Goal: Find specific page/section: Find specific page/section

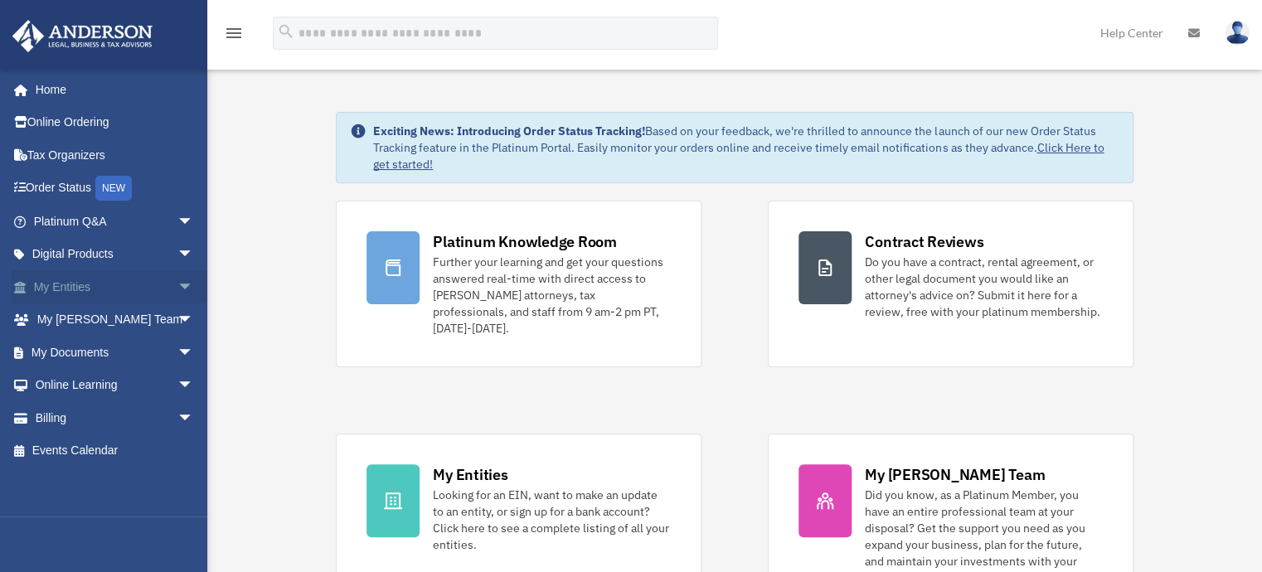
click at [181, 295] on span "arrow_drop_down" at bounding box center [193, 287] width 33 height 34
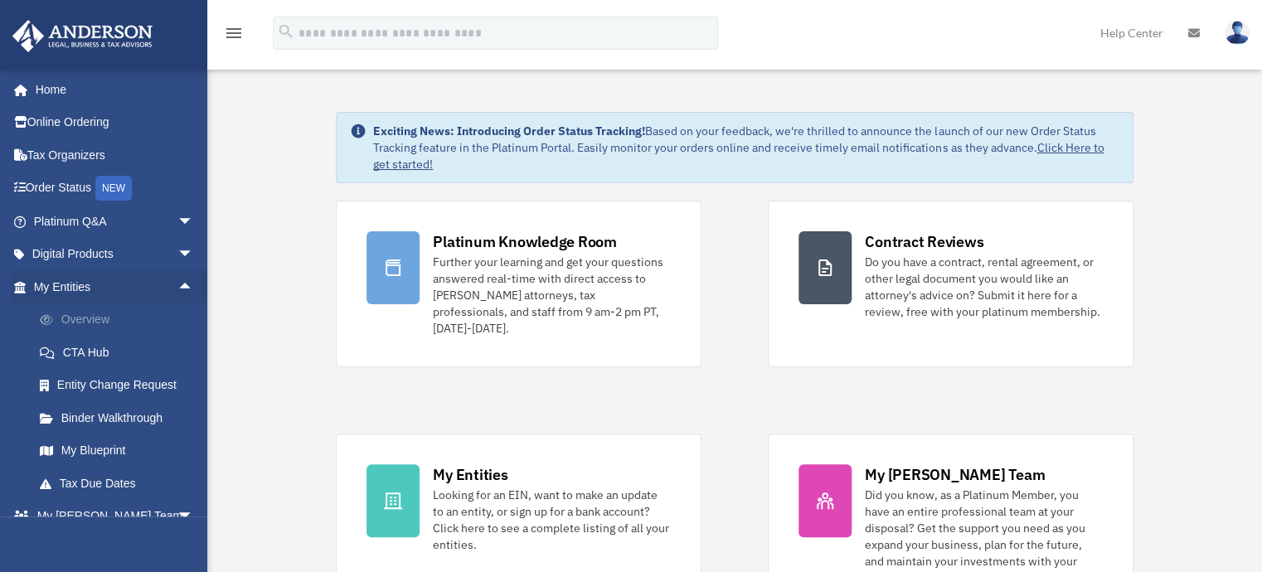
click at [109, 327] on link "Overview" at bounding box center [121, 319] width 196 height 33
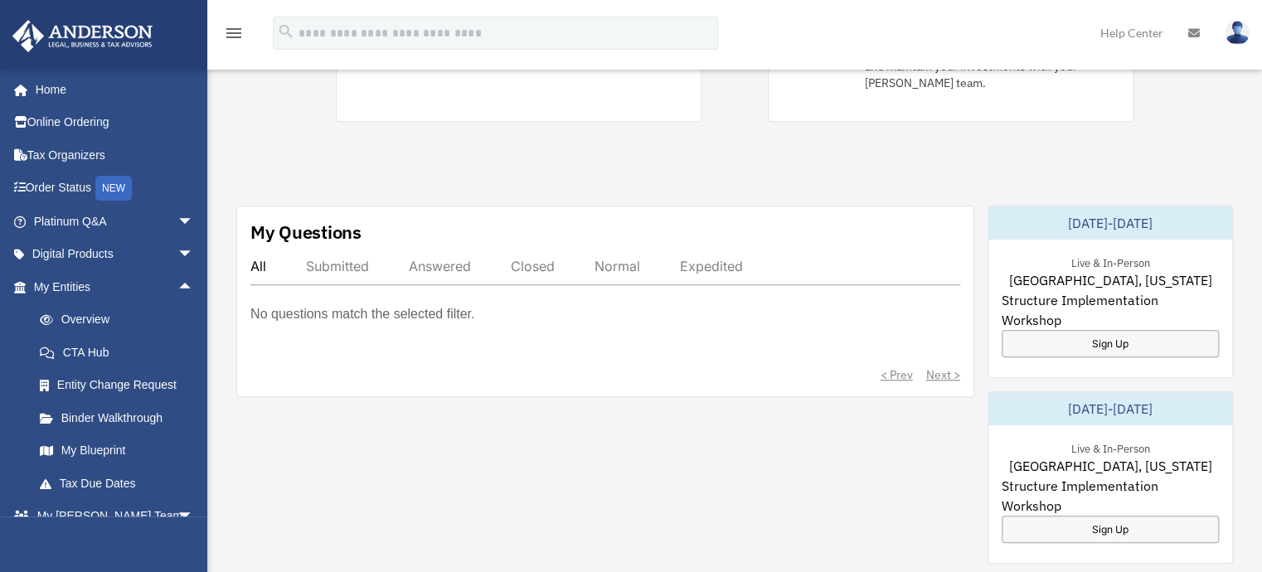
scroll to position [580, 0]
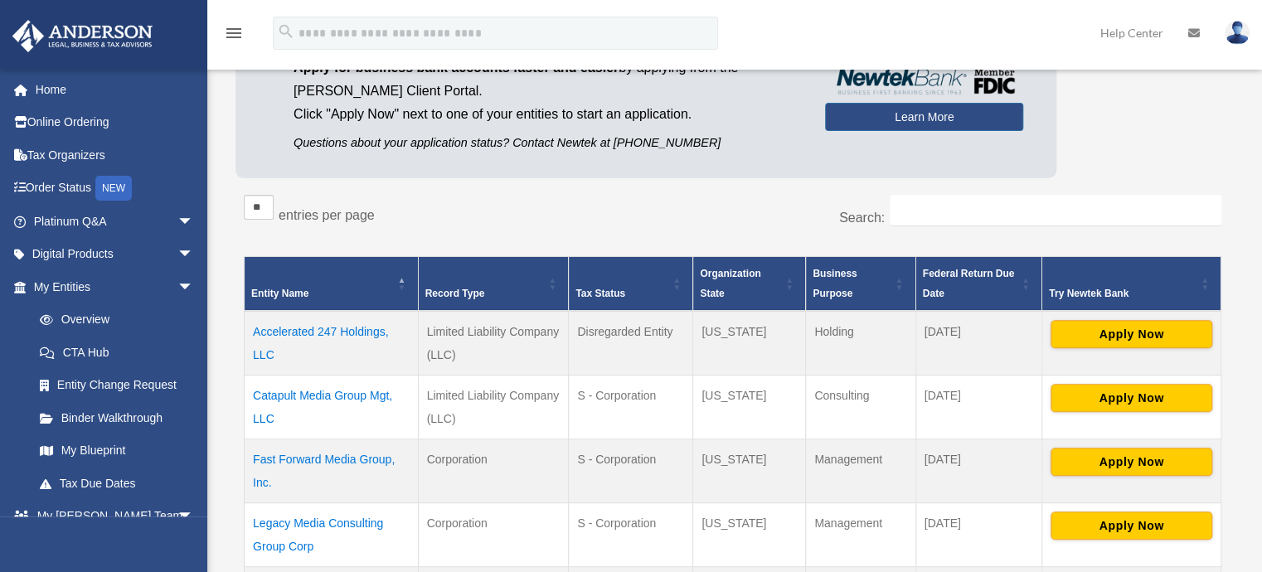
scroll to position [249, 0]
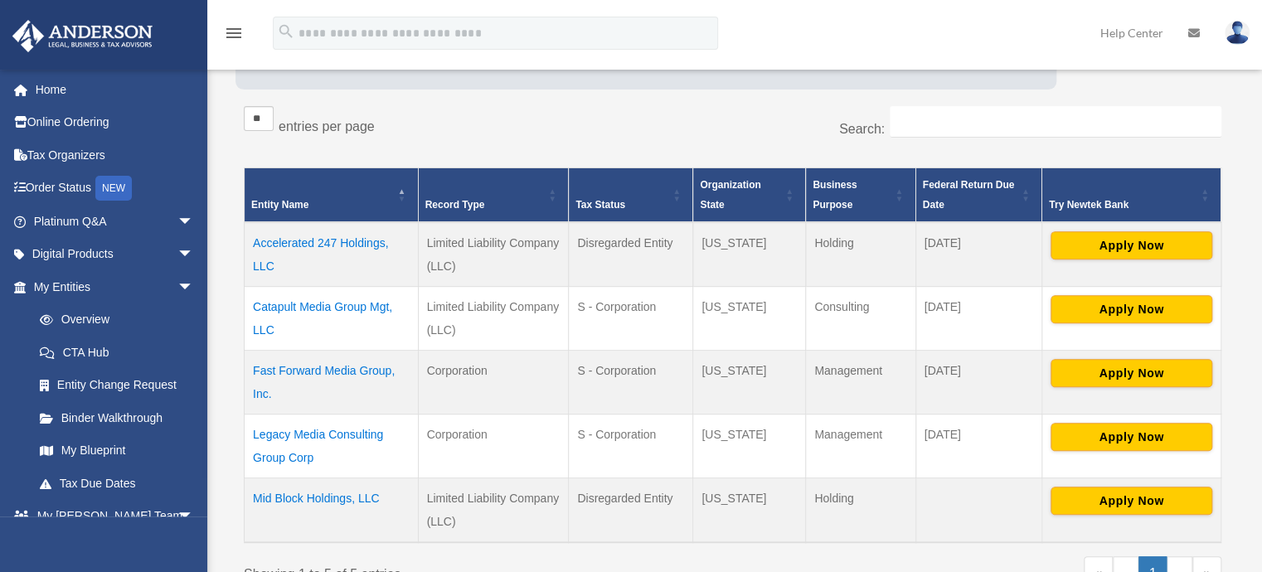
click at [356, 244] on td "Accelerated 247 Holdings, LLC" at bounding box center [332, 254] width 174 height 65
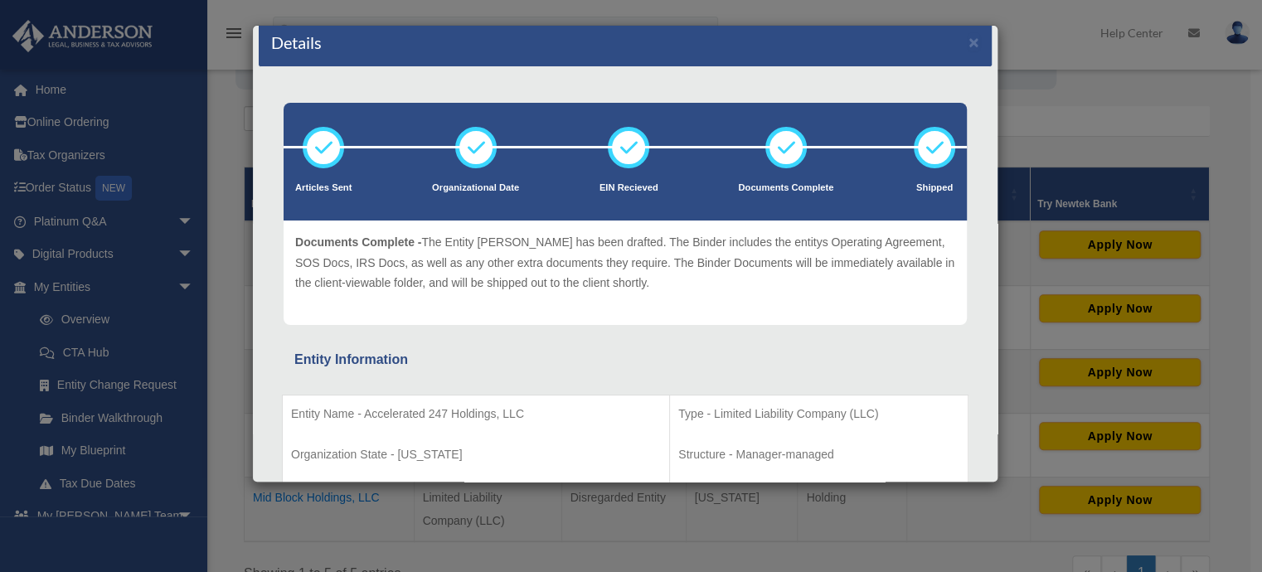
scroll to position [0, 0]
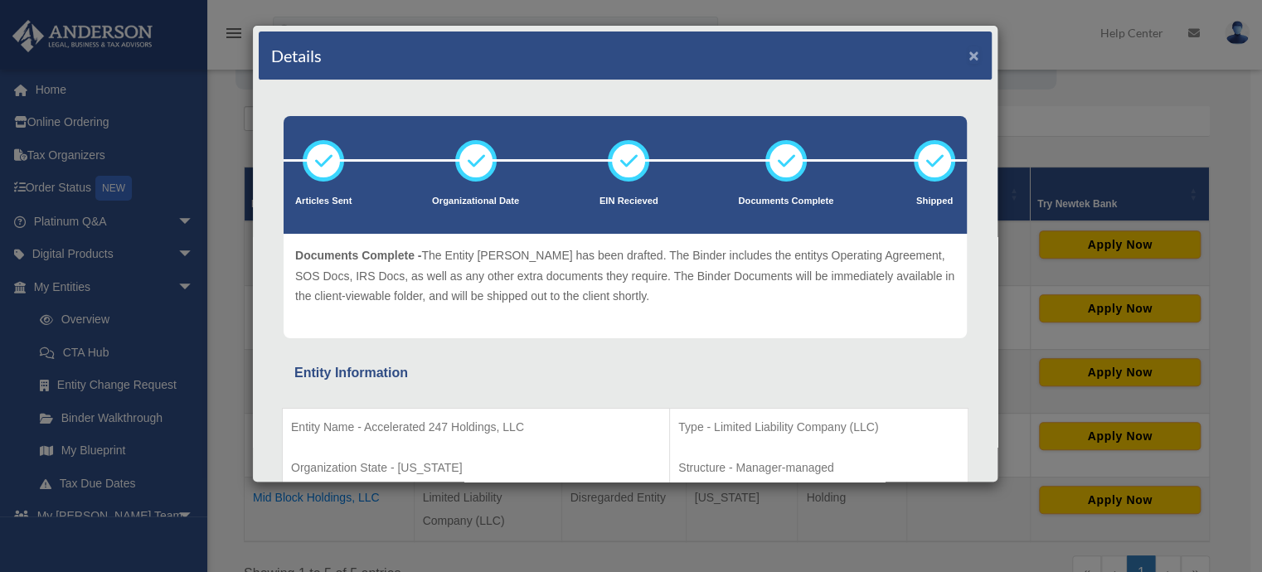
click at [968, 53] on button "×" at bounding box center [973, 54] width 11 height 17
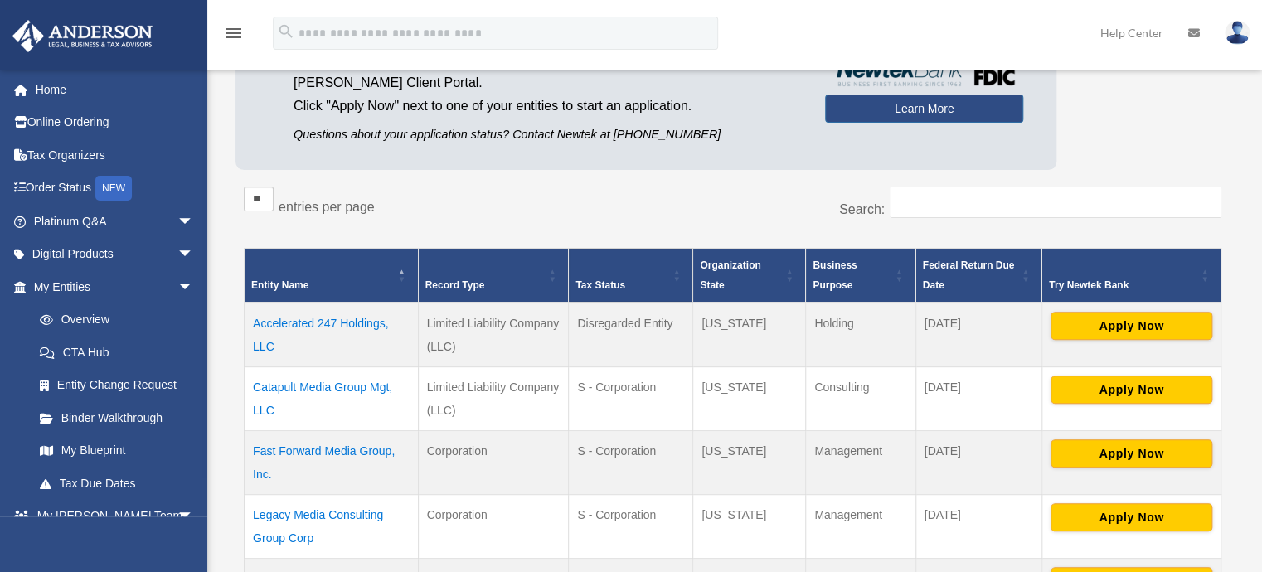
scroll to position [249, 0]
